Goal: Task Accomplishment & Management: Use online tool/utility

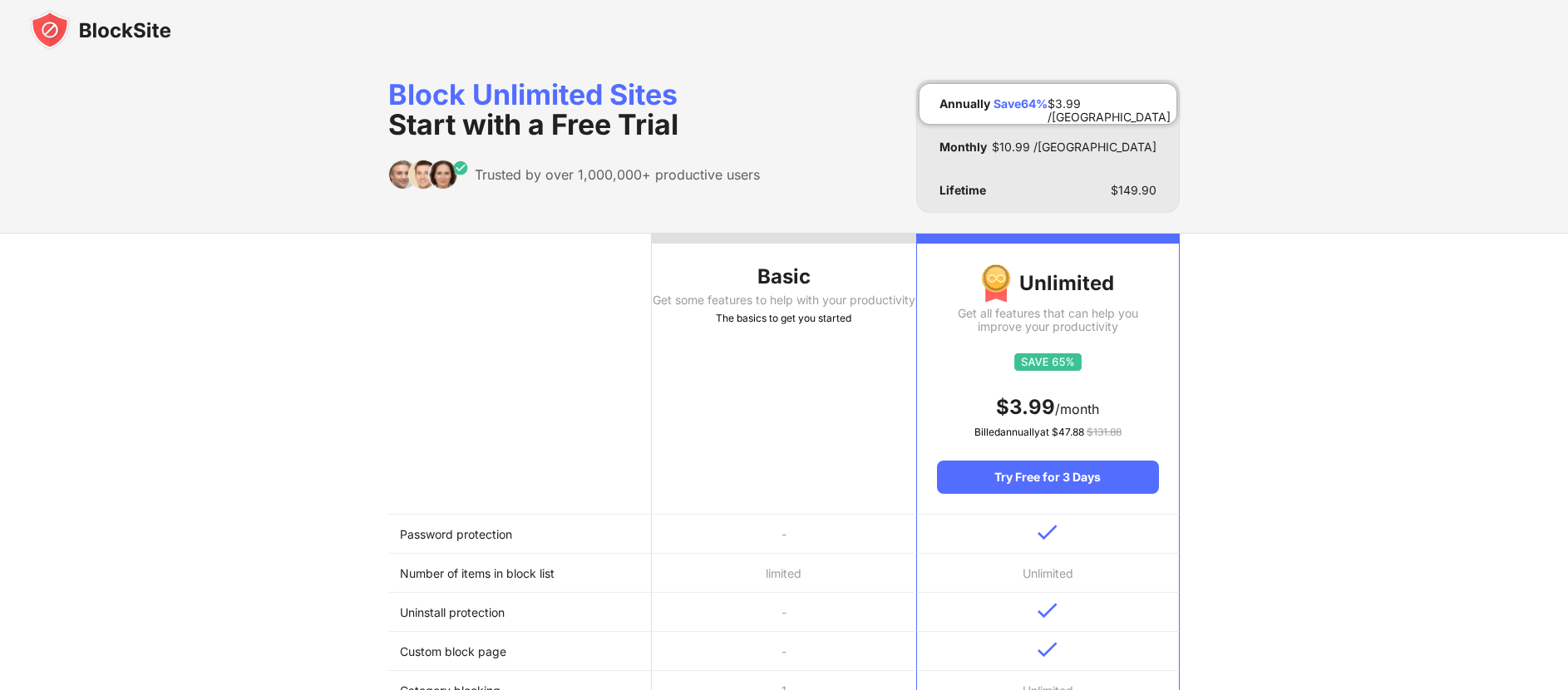
click at [58, 25] on img at bounding box center [100, 30] width 141 height 40
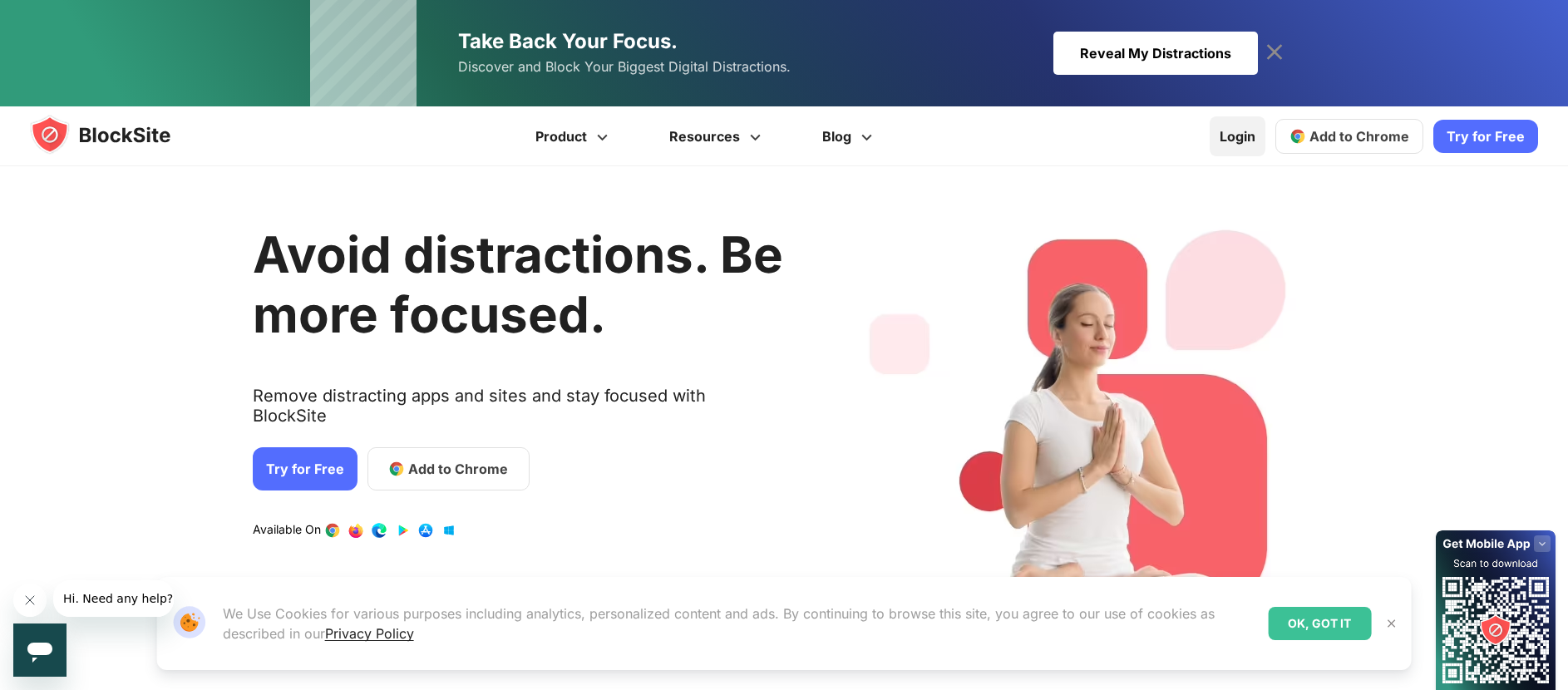
click at [1244, 141] on link "Login" at bounding box center [1237, 136] width 56 height 40
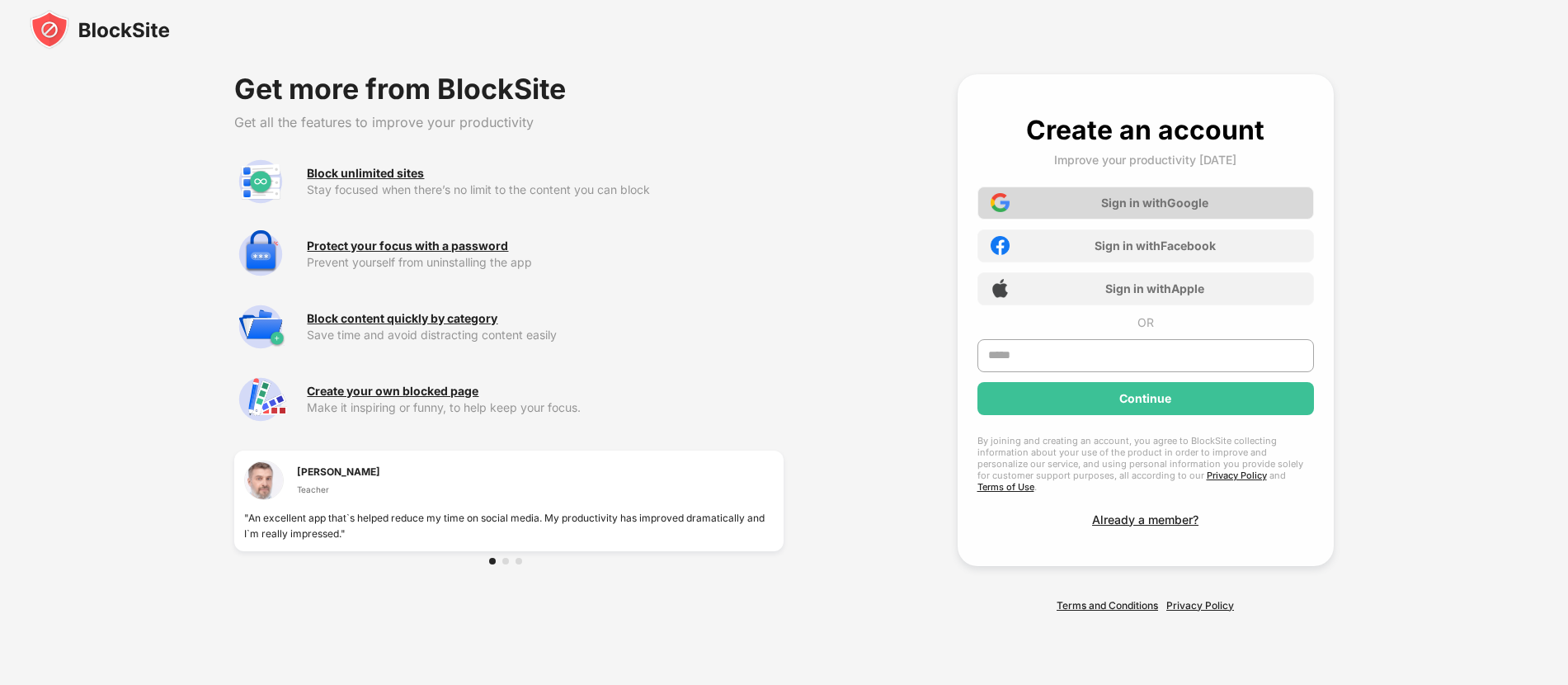
click at [1011, 208] on div "Sign in with Google" at bounding box center [1146, 203] width 337 height 33
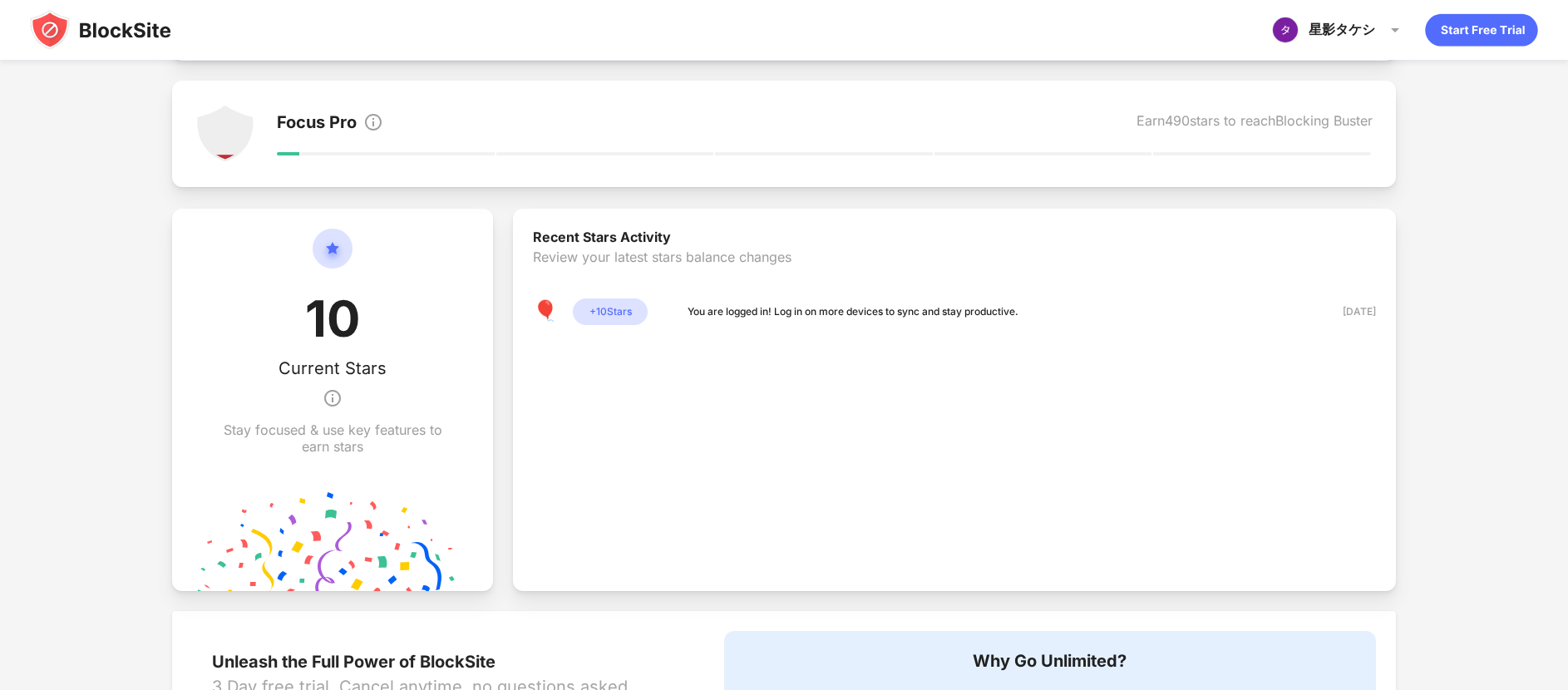
scroll to position [556, 0]
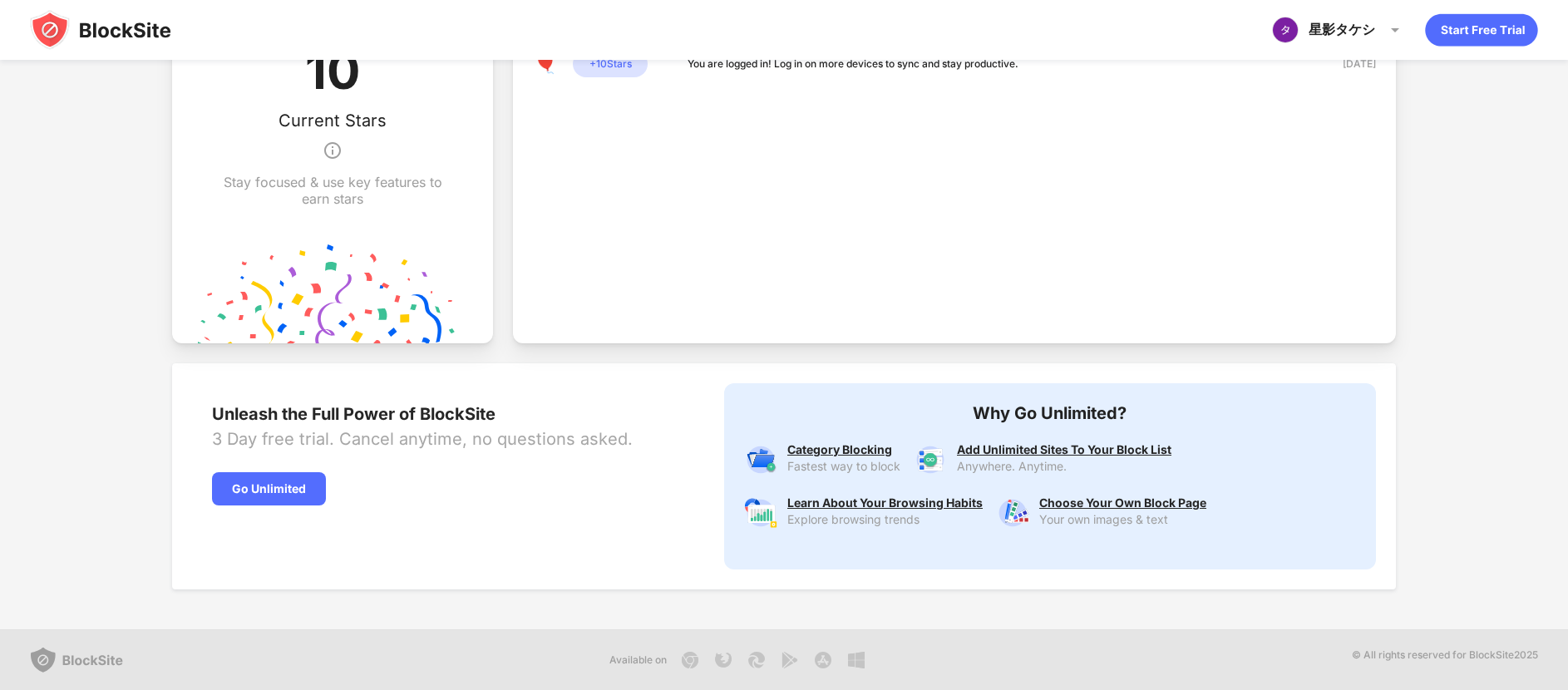
click at [46, 34] on img at bounding box center [100, 30] width 141 height 40
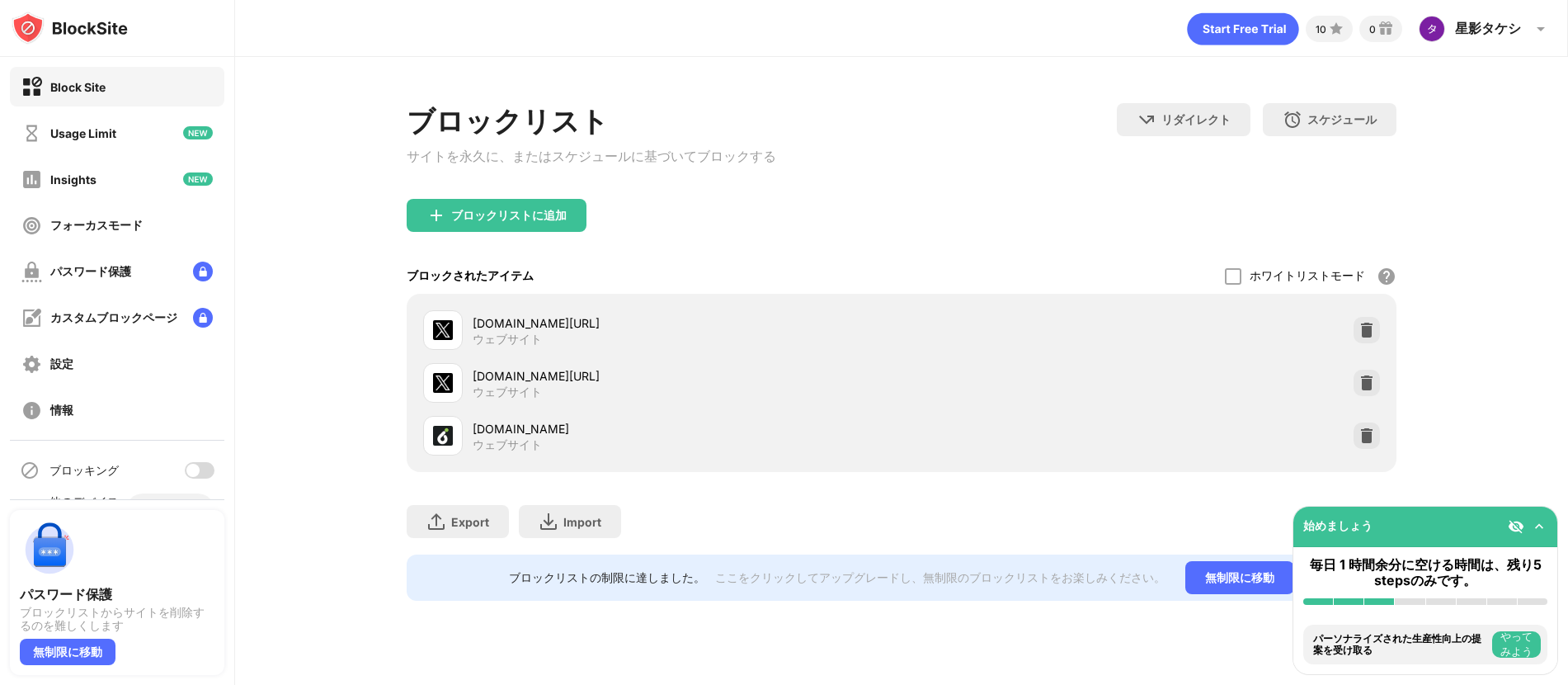
click at [187, 462] on div at bounding box center [199, 470] width 29 height 16
